Goal: Transaction & Acquisition: Download file/media

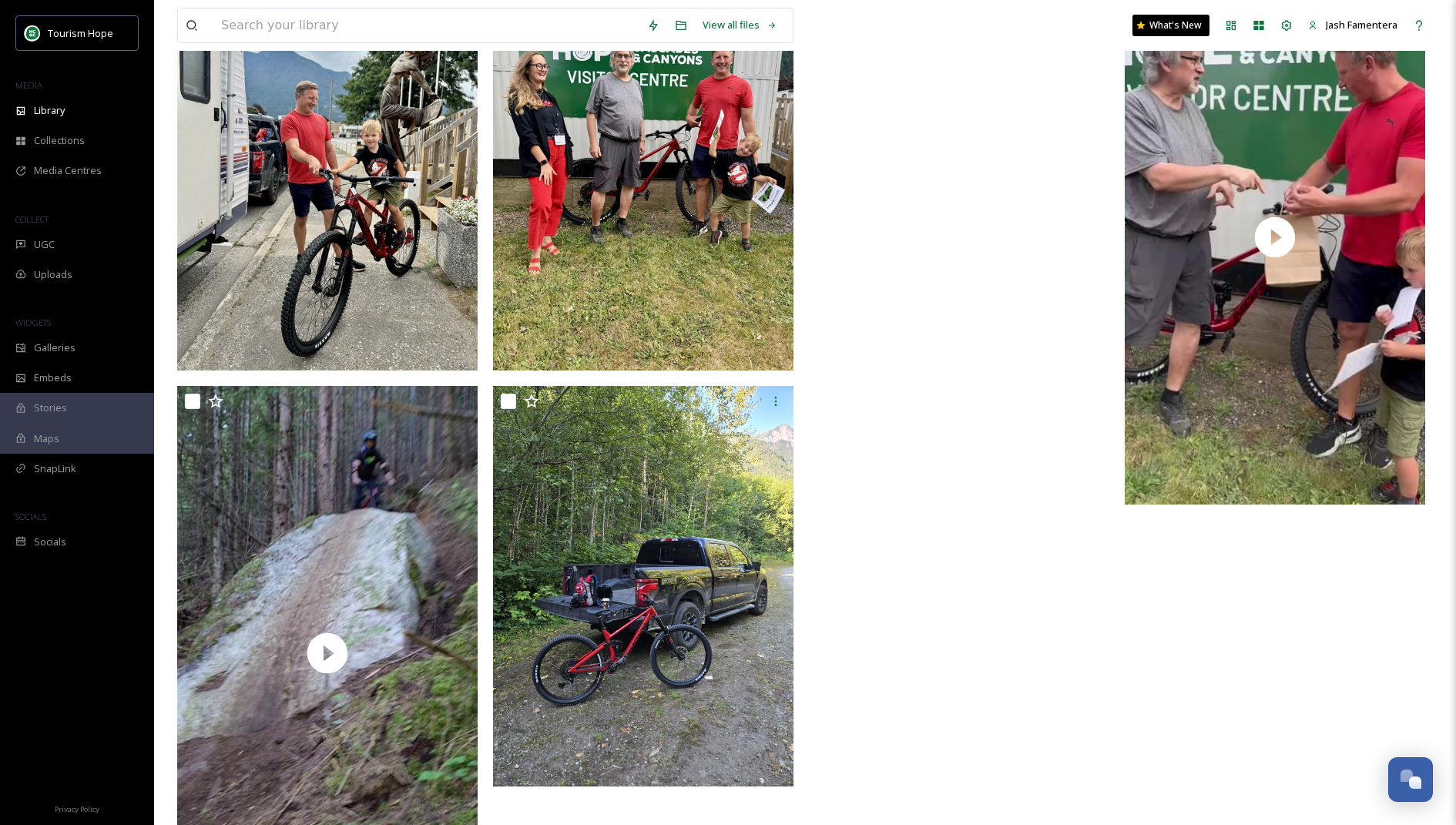
scroll to position [195, 0]
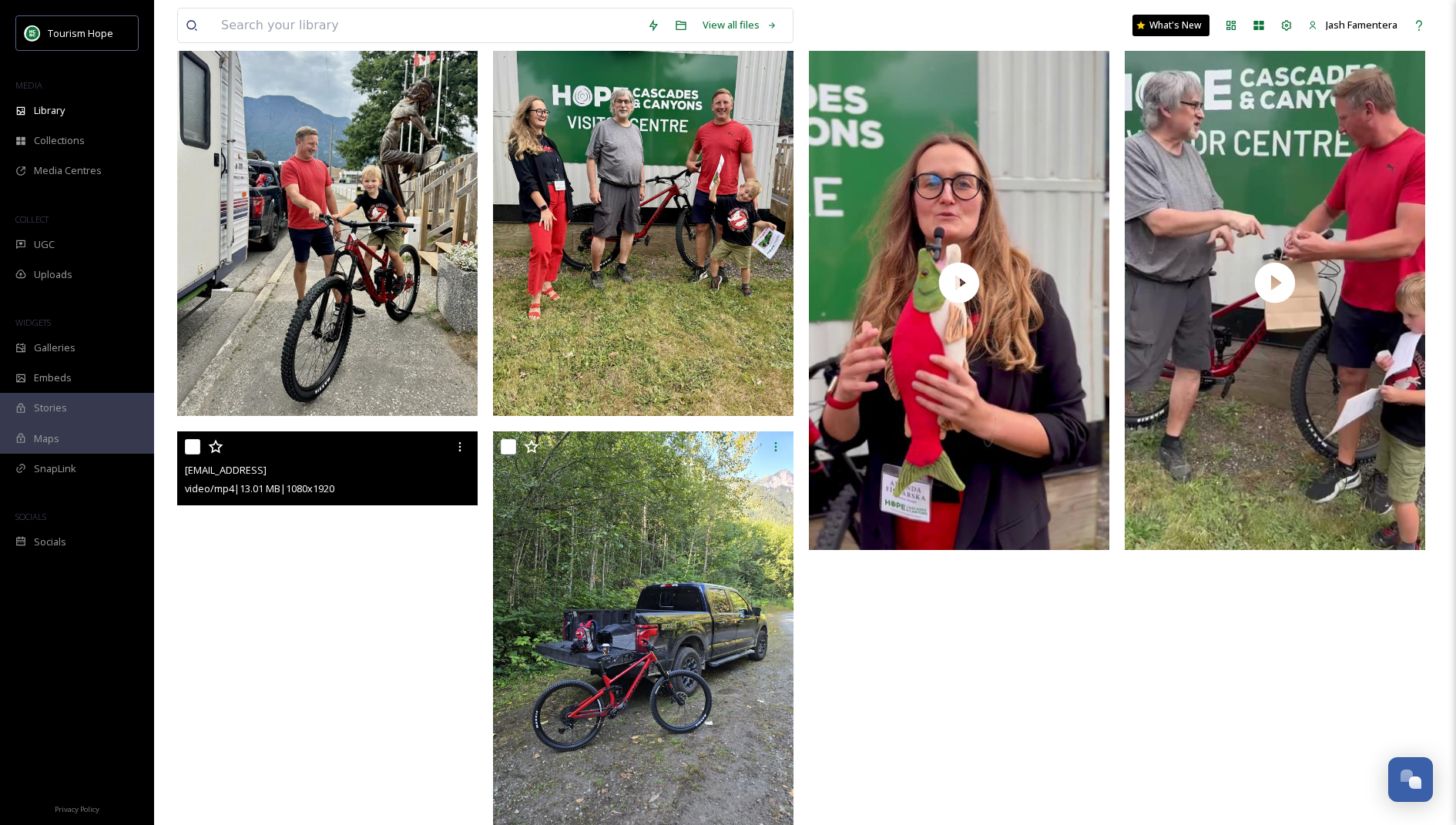
click at [315, 548] on video "ext_1754932566.165026_salesmanandrew@gmail.com-inbound178889107472881244.mp4" at bounding box center [327, 699] width 300 height 534
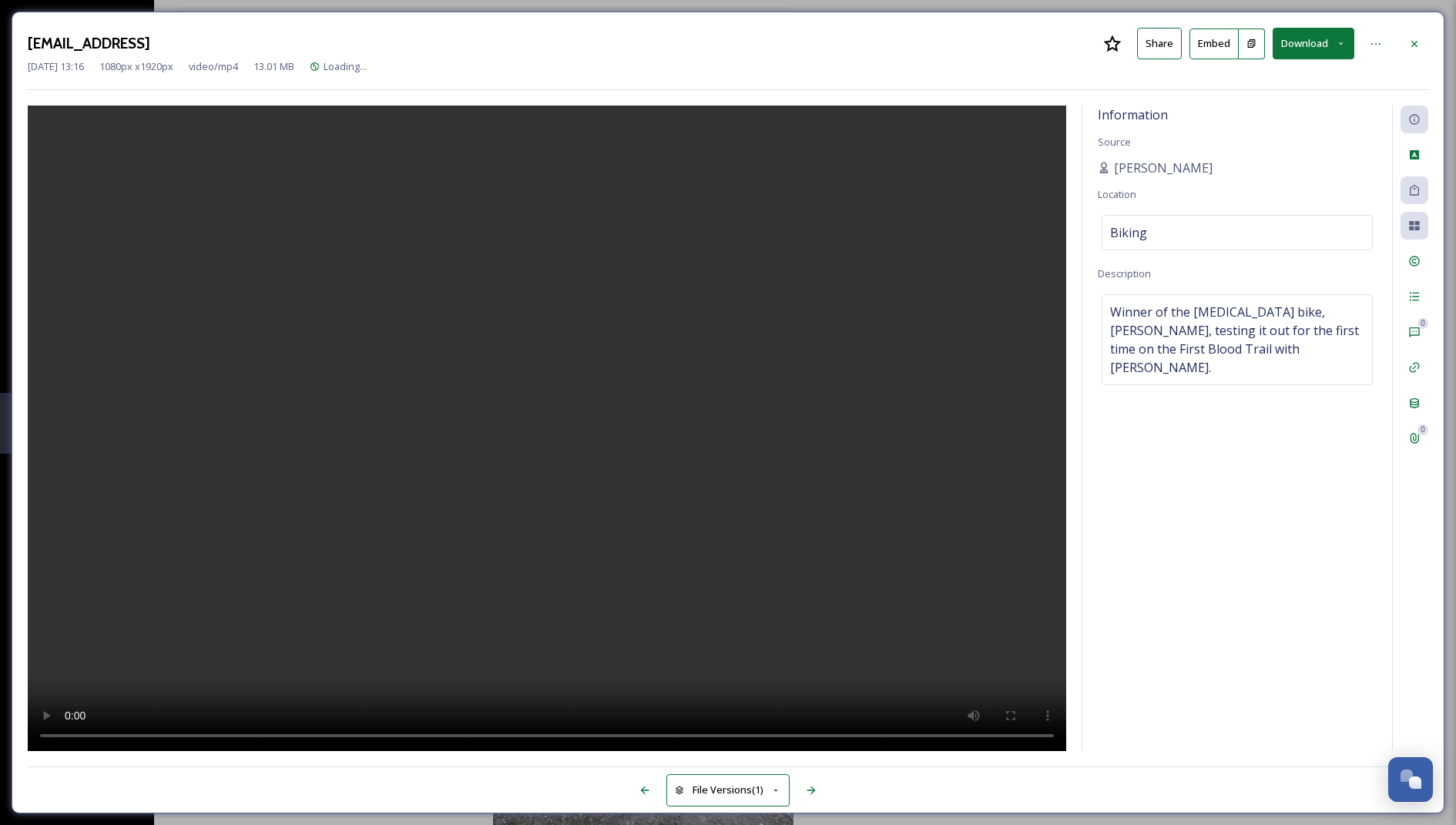
click at [595, 453] on video at bounding box center [547, 428] width 1038 height 647
click at [1305, 44] on button "Download" at bounding box center [1313, 43] width 82 height 32
click at [1272, 86] on div "Download Original (1080 x 1920)" at bounding box center [1272, 78] width 161 height 30
click at [1400, 43] on div "[EMAIL_ADDRESS] Share Embed Download" at bounding box center [728, 43] width 1401 height 32
click at [1431, 45] on div "[EMAIL_ADDRESS] Share Embed [DATE] 13:16 1080 px x 1920 px video/mp4 13.01 MB B…" at bounding box center [728, 412] width 1432 height 802
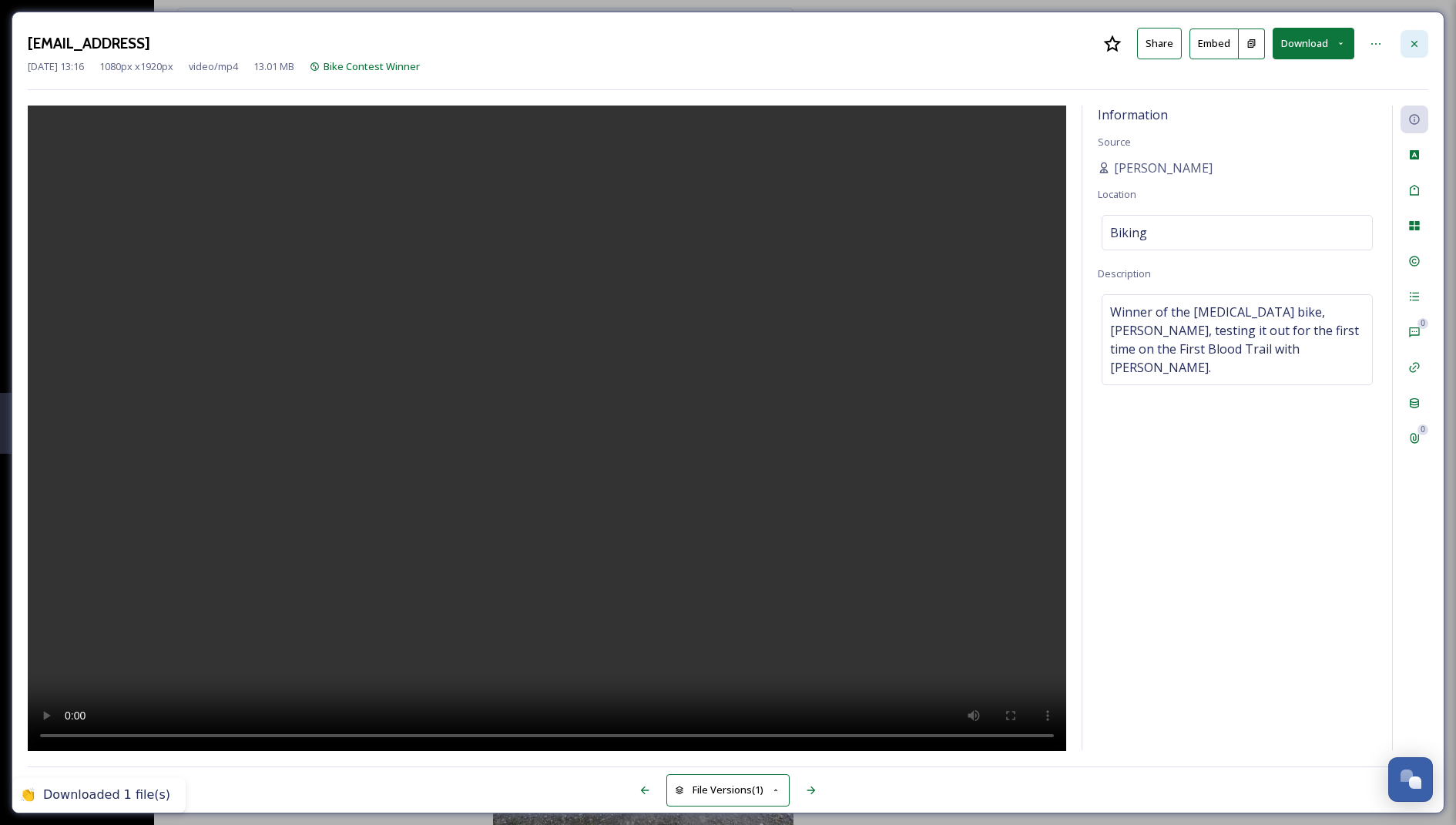
click at [1413, 42] on icon at bounding box center [1414, 43] width 7 height 7
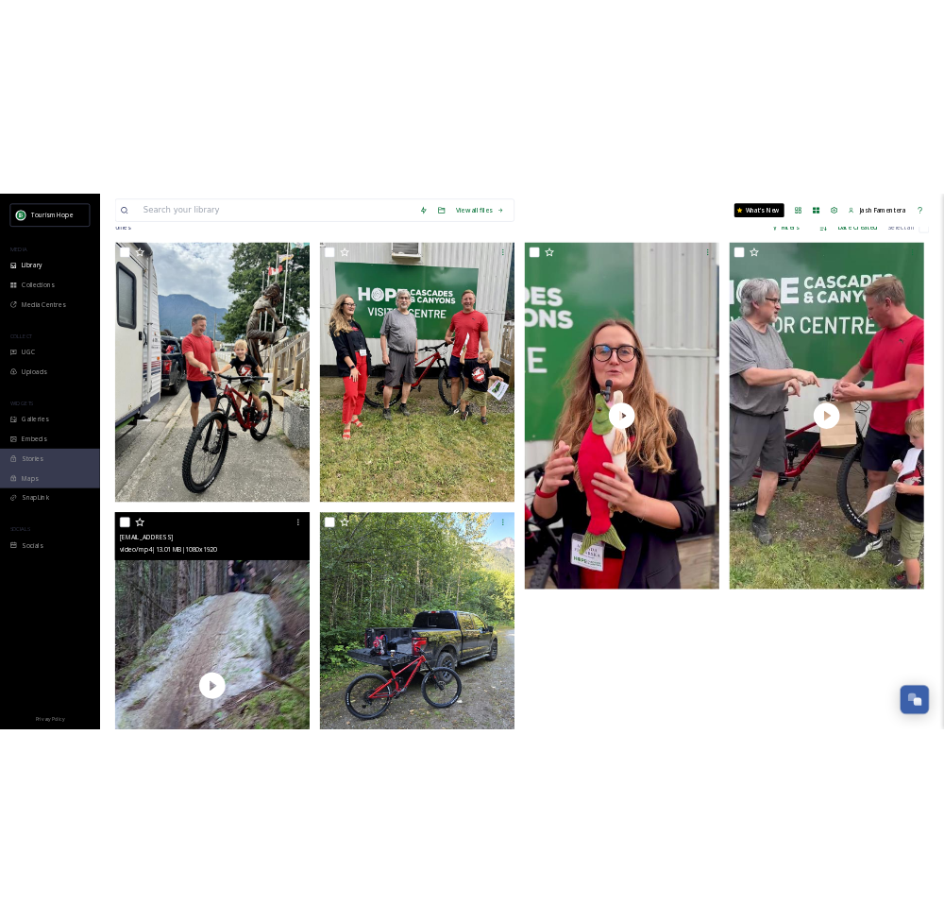
scroll to position [242, 0]
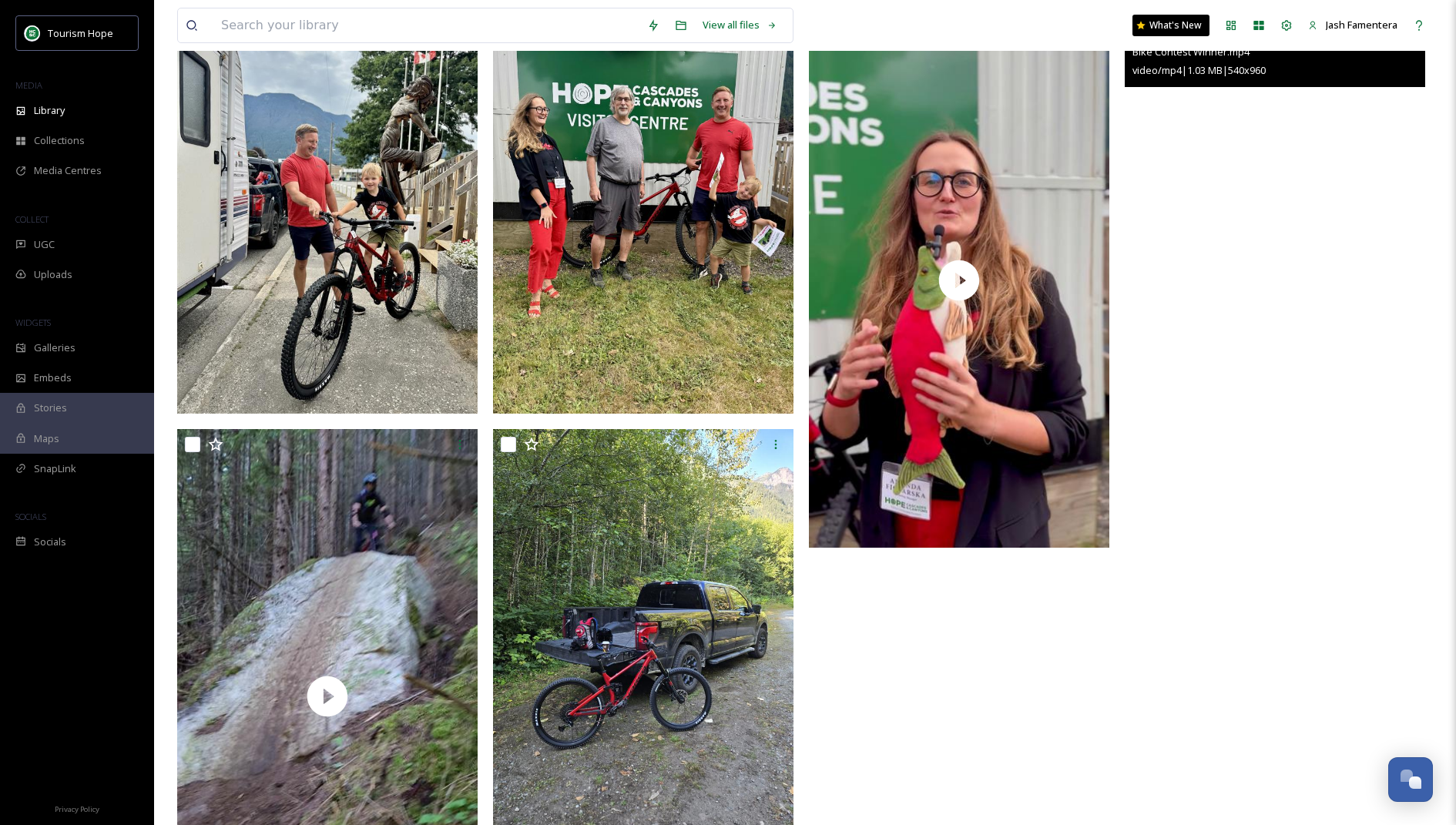
click at [1275, 428] on video "Bike Contest Winner.mp4" at bounding box center [1275, 280] width 300 height 534
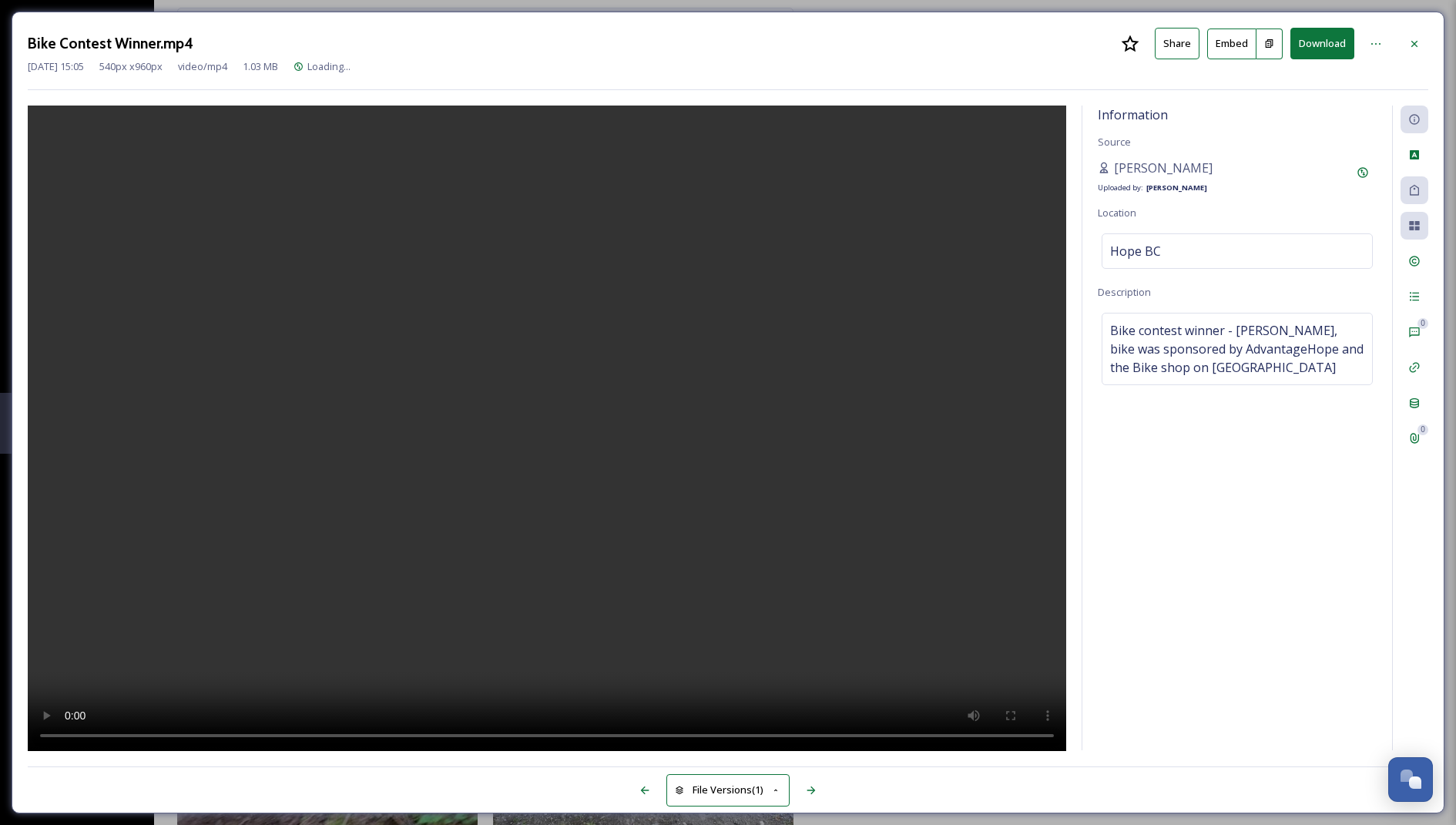
click at [586, 422] on video at bounding box center [547, 428] width 1038 height 647
click at [1308, 57] on button "Download" at bounding box center [1322, 43] width 64 height 32
click at [1305, 50] on button "Download" at bounding box center [1322, 43] width 64 height 32
click at [1331, 48] on button "Download" at bounding box center [1322, 43] width 64 height 32
